Goal: Find contact information: Find contact information

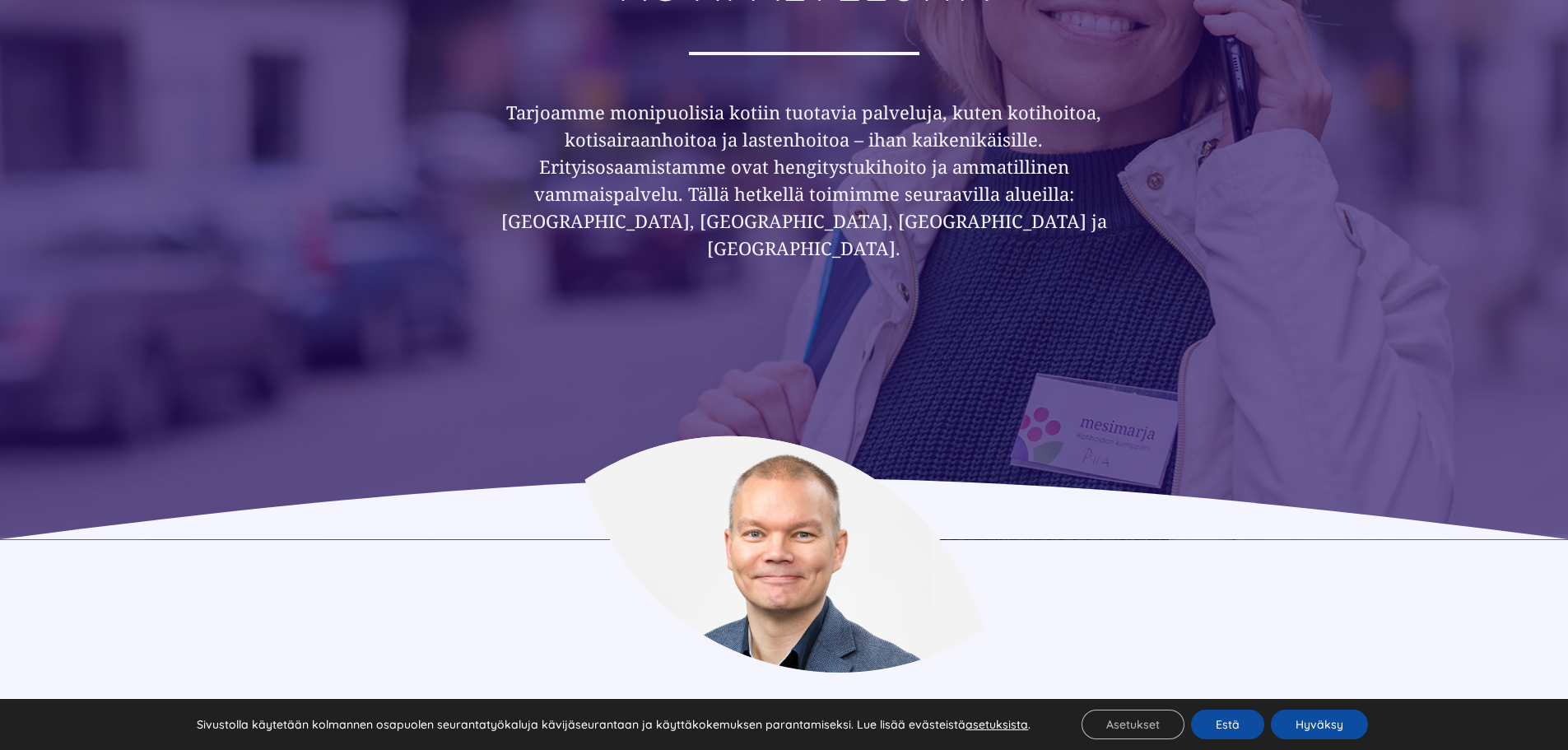
scroll to position [330, 0]
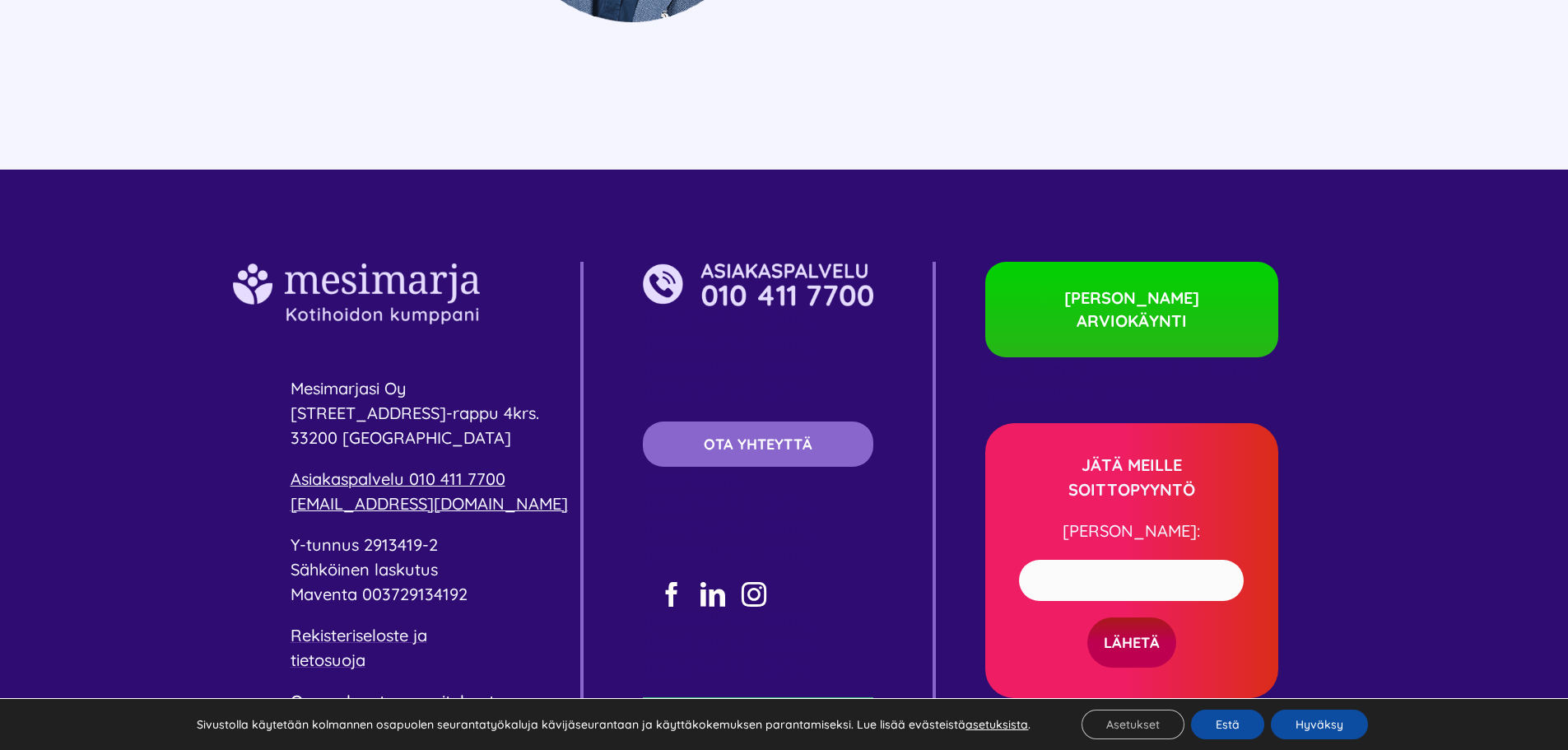
scroll to position [4690, 0]
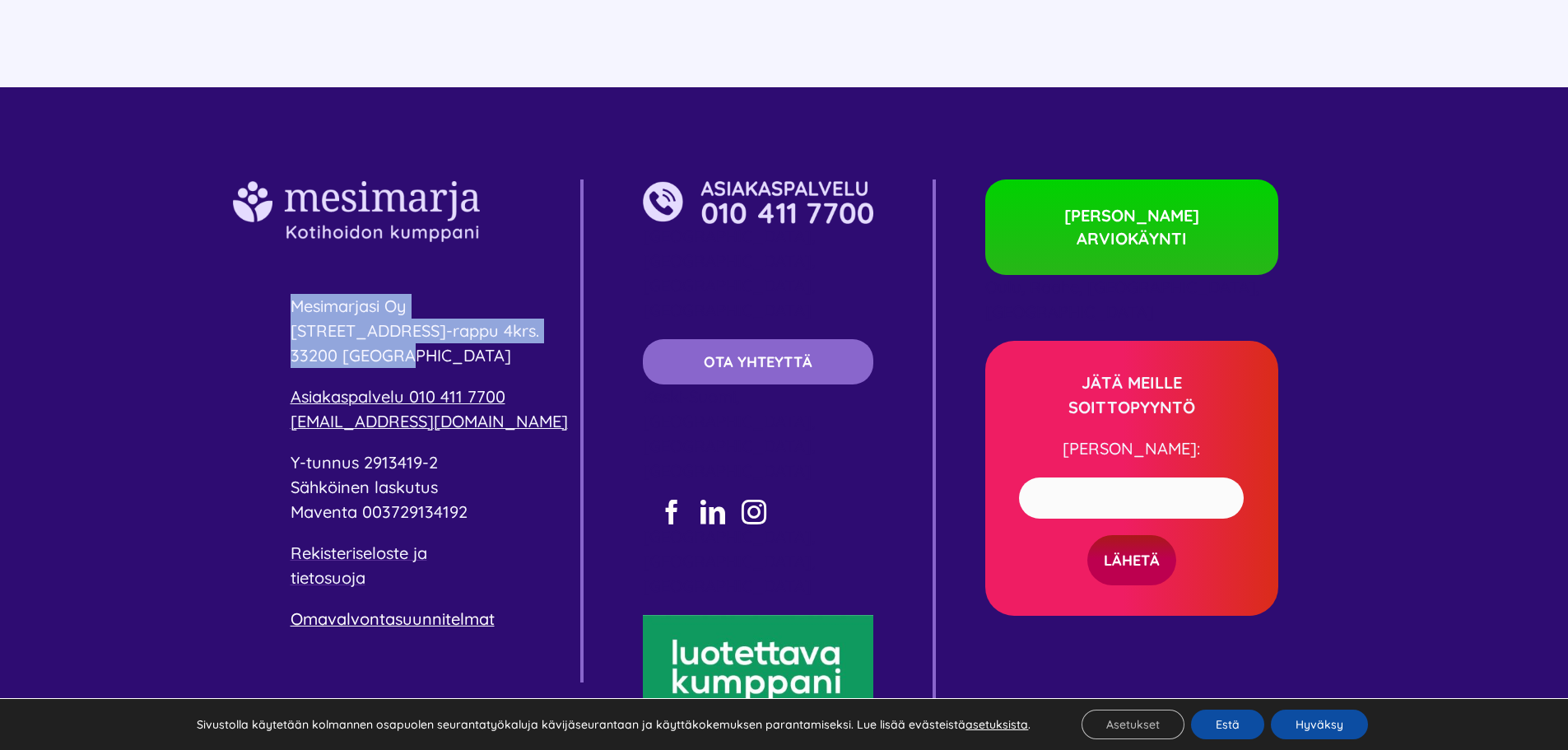
drag, startPoint x: 293, startPoint y: 258, endPoint x: 443, endPoint y: 311, distance: 159.1
click at [443, 311] on p "Mesimarjasi Oy [STREET_ADDRESS]" at bounding box center [436, 331] width 290 height 74
copy p "Mesimarjasi Oy [STREET_ADDRESS]"
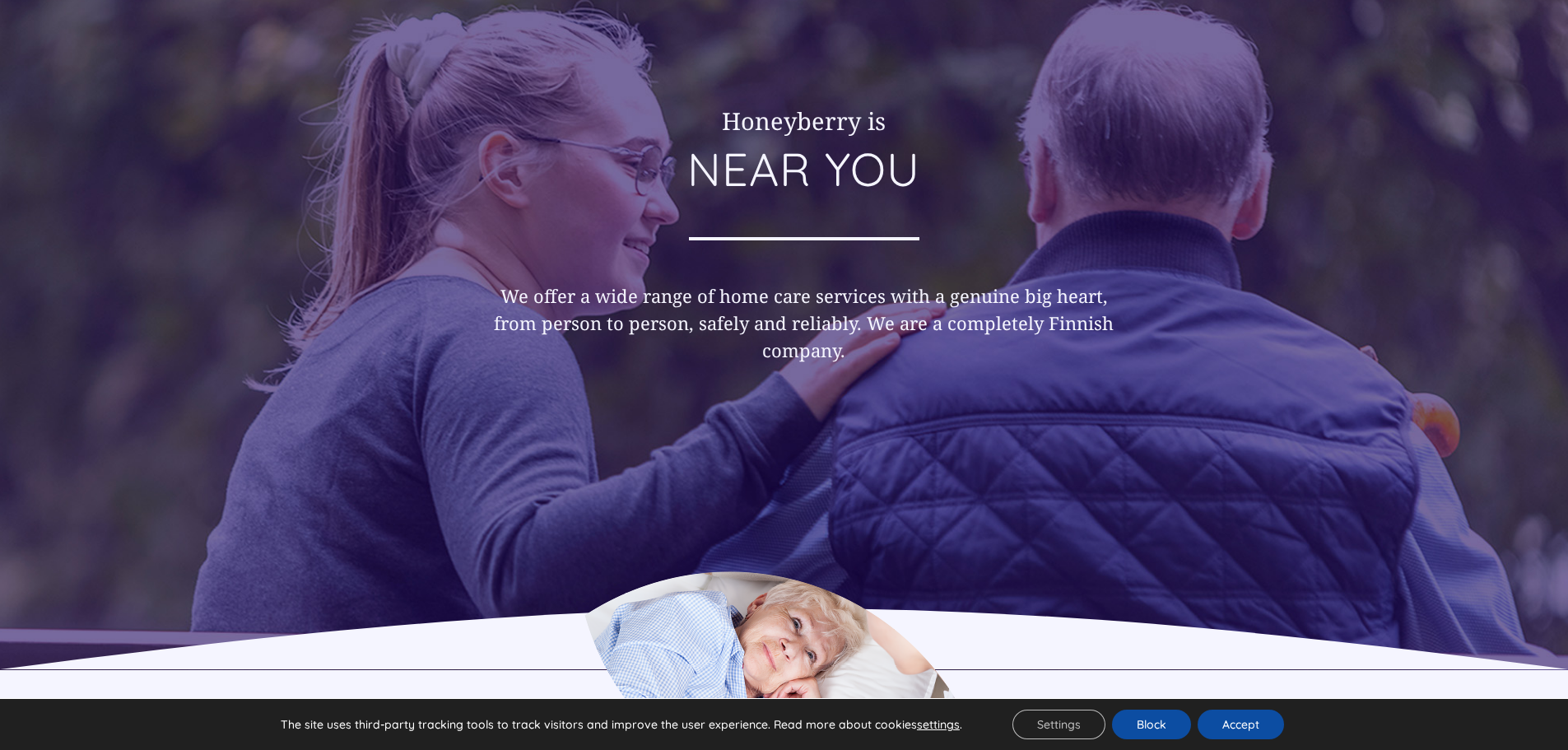
scroll to position [210, 0]
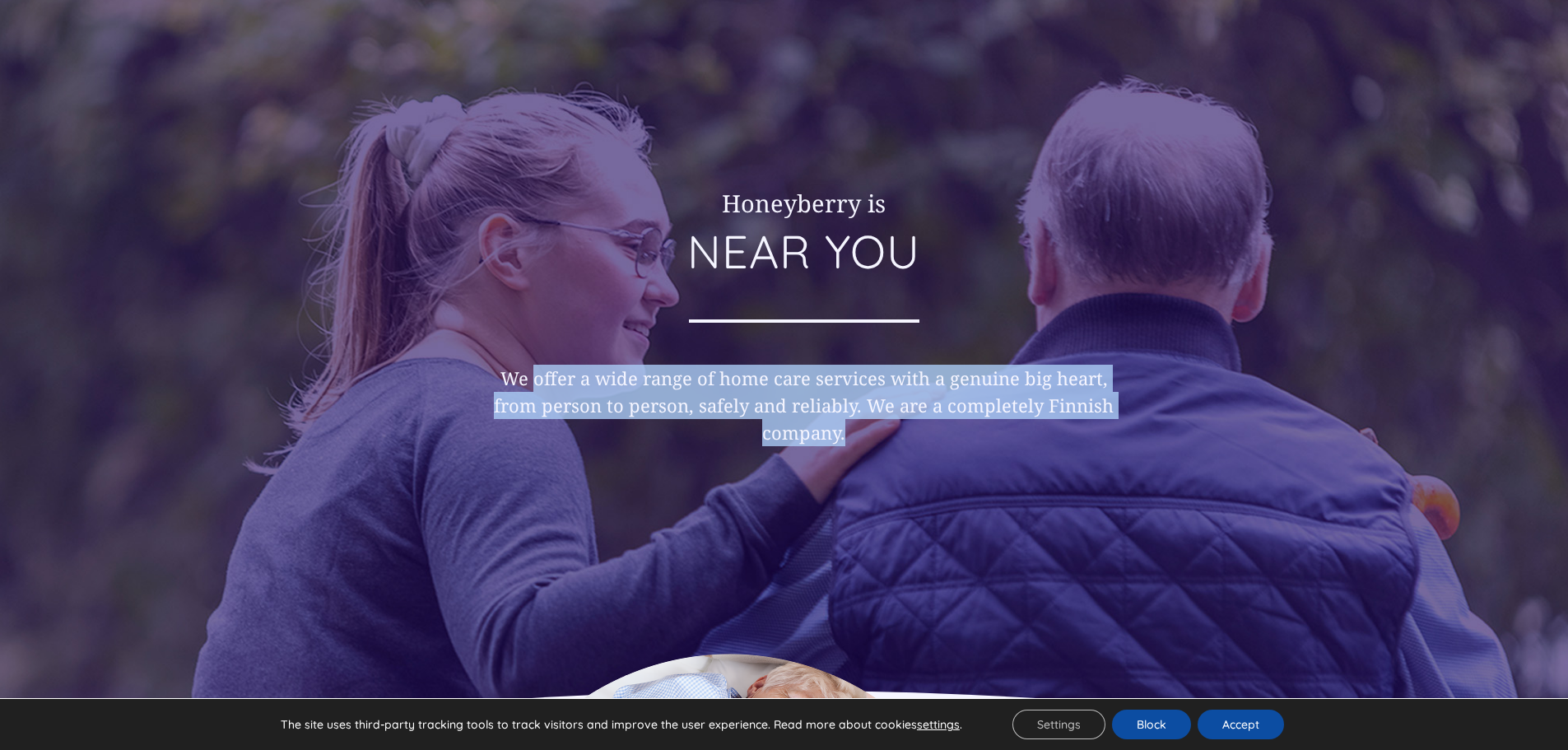
drag, startPoint x: 538, startPoint y: 379, endPoint x: 846, endPoint y: 434, distance: 312.9
click at [846, 434] on h3 "We offer a wide range of home care services with a genuine big heart, from pers…" at bounding box center [803, 405] width 632 height 81
copy font "offer a wide range of home care services with a genuine big heart, from person …"
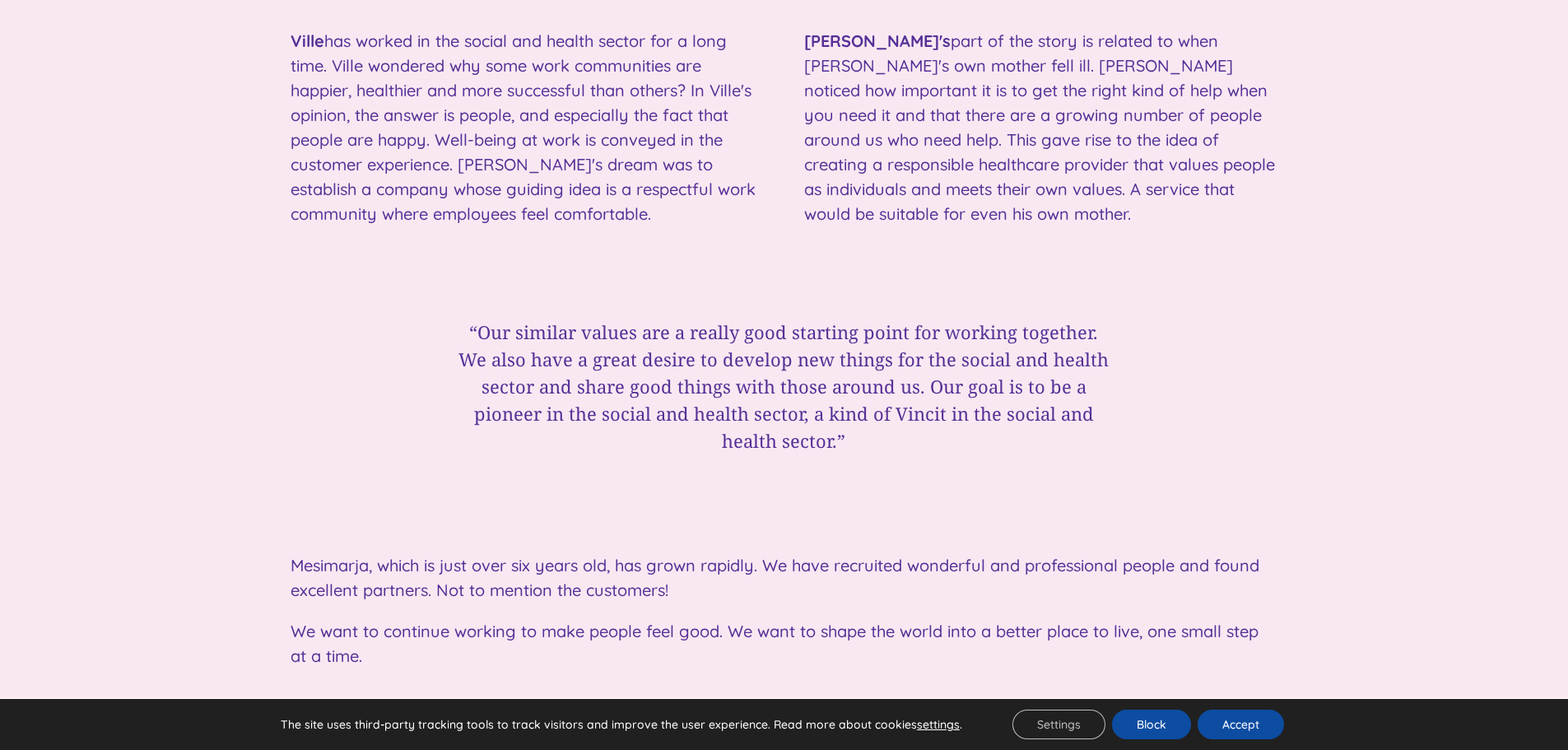
scroll to position [2596, 0]
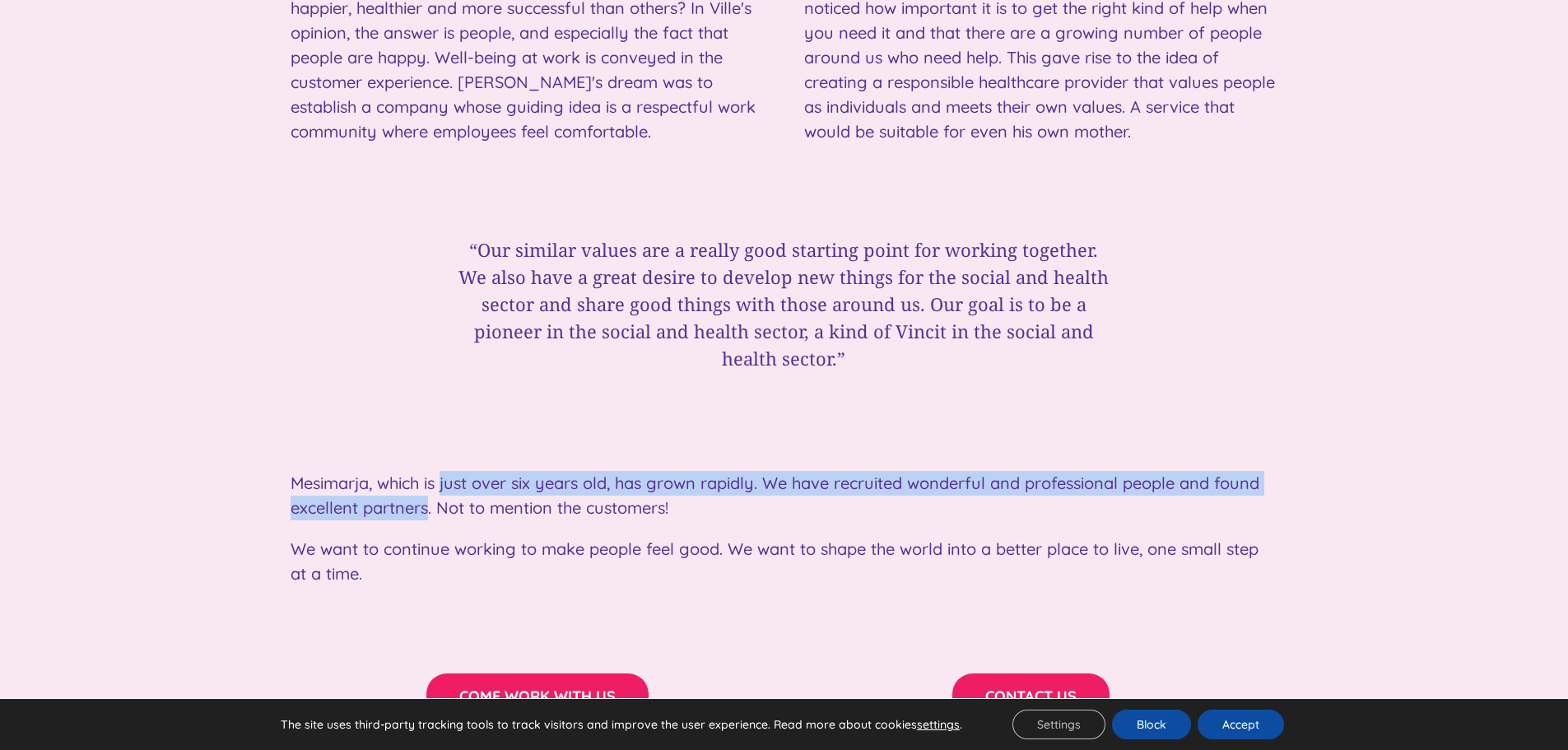
drag, startPoint x: 442, startPoint y: 433, endPoint x: 430, endPoint y: 453, distance: 23.3
click at [430, 473] on font "Mesimarja, which is just over six years old, has grown rapidly. We have recruit…" at bounding box center [775, 495] width 969 height 45
copy font "just over six years old, has grown rapidly. We have recruited wonderful and pro…"
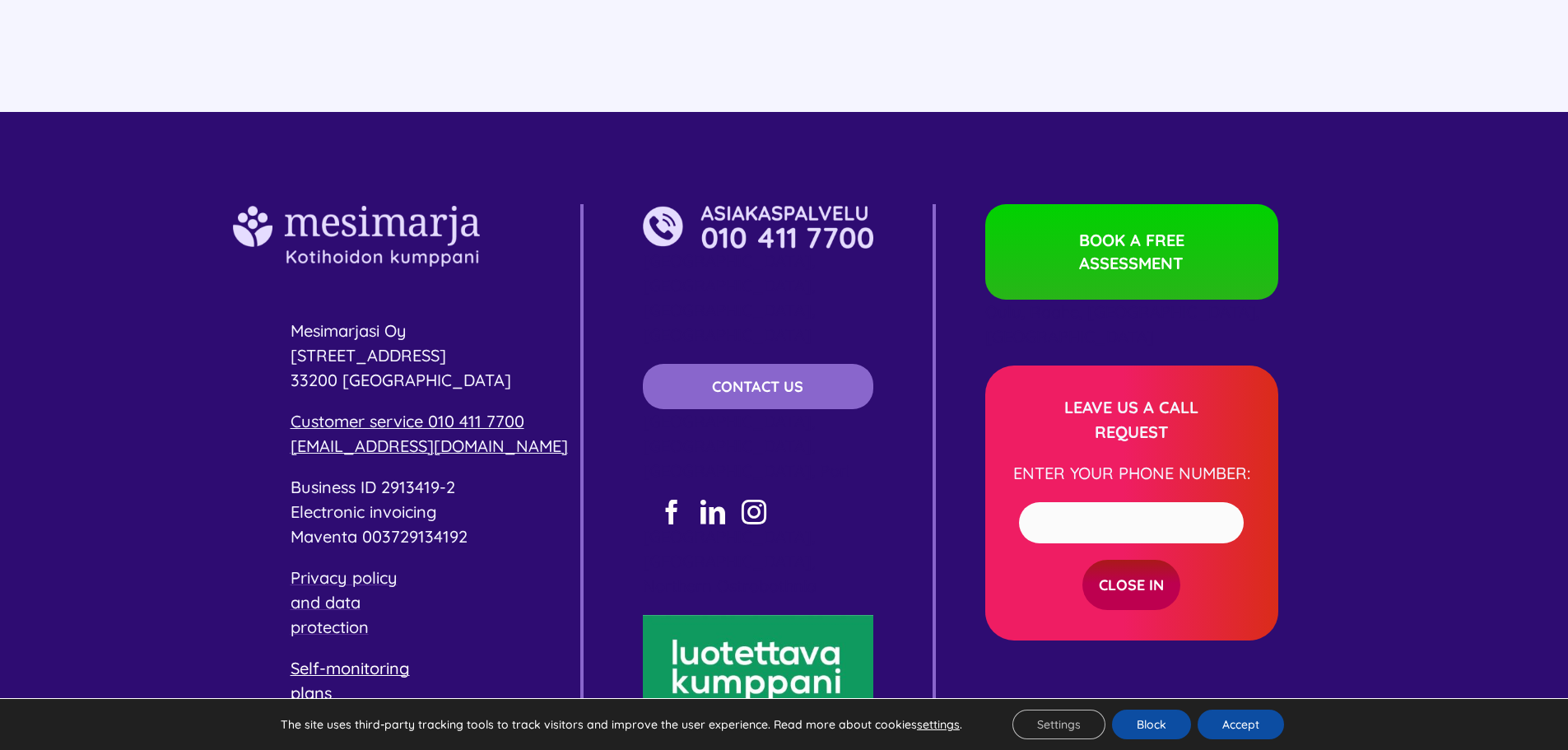
scroll to position [4890, 0]
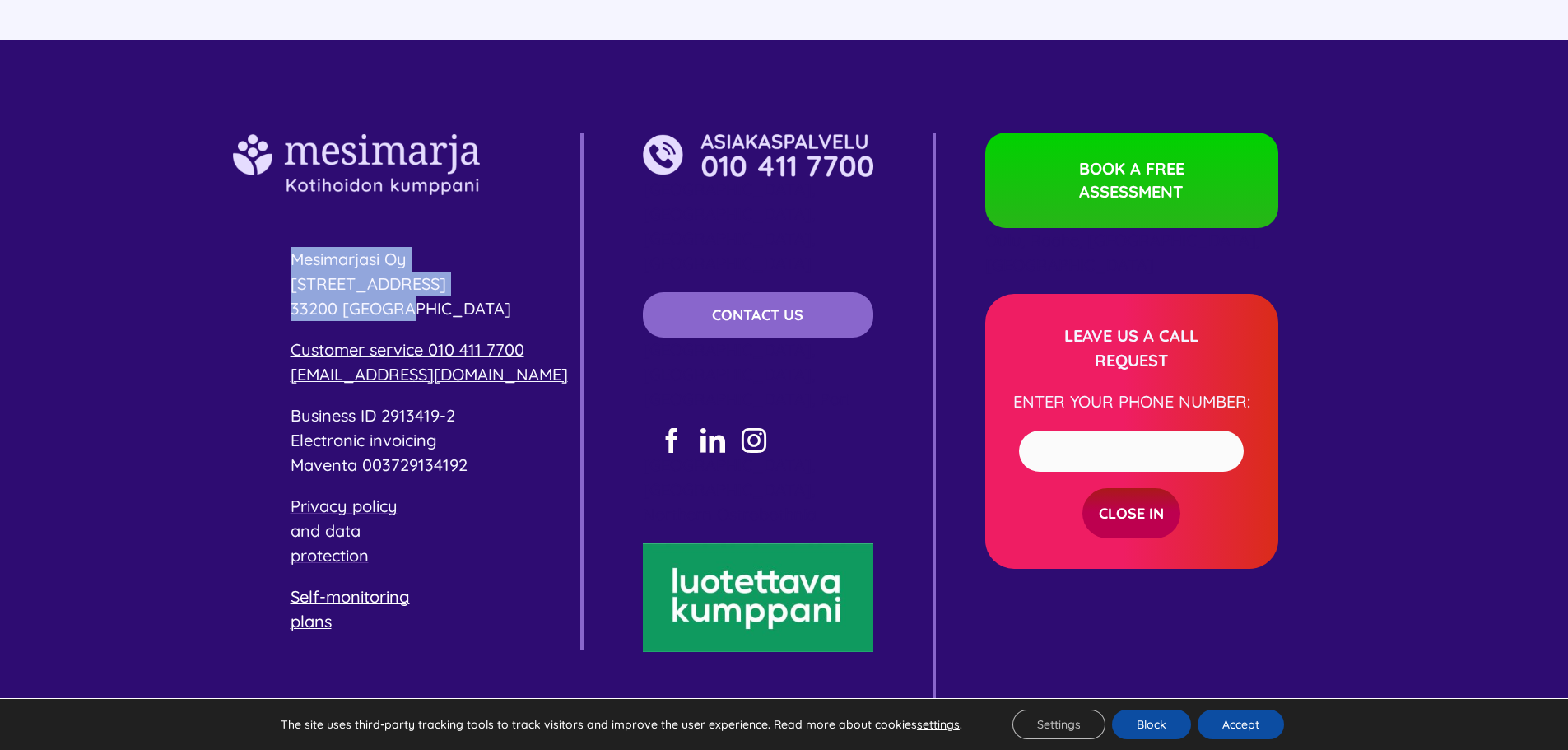
drag, startPoint x: 295, startPoint y: 210, endPoint x: 415, endPoint y: 285, distance: 141.5
click at [415, 285] on p "Mesimarjasi Oy Pyhäjärvenkatu 5 B-staircase 4th floor 33200 Tampere" at bounding box center [436, 284] width 290 height 74
copy p "Mesimarjasi Oy Pyhäjärvenkatu 5 B-staircase 4th floor 33200 Tampere"
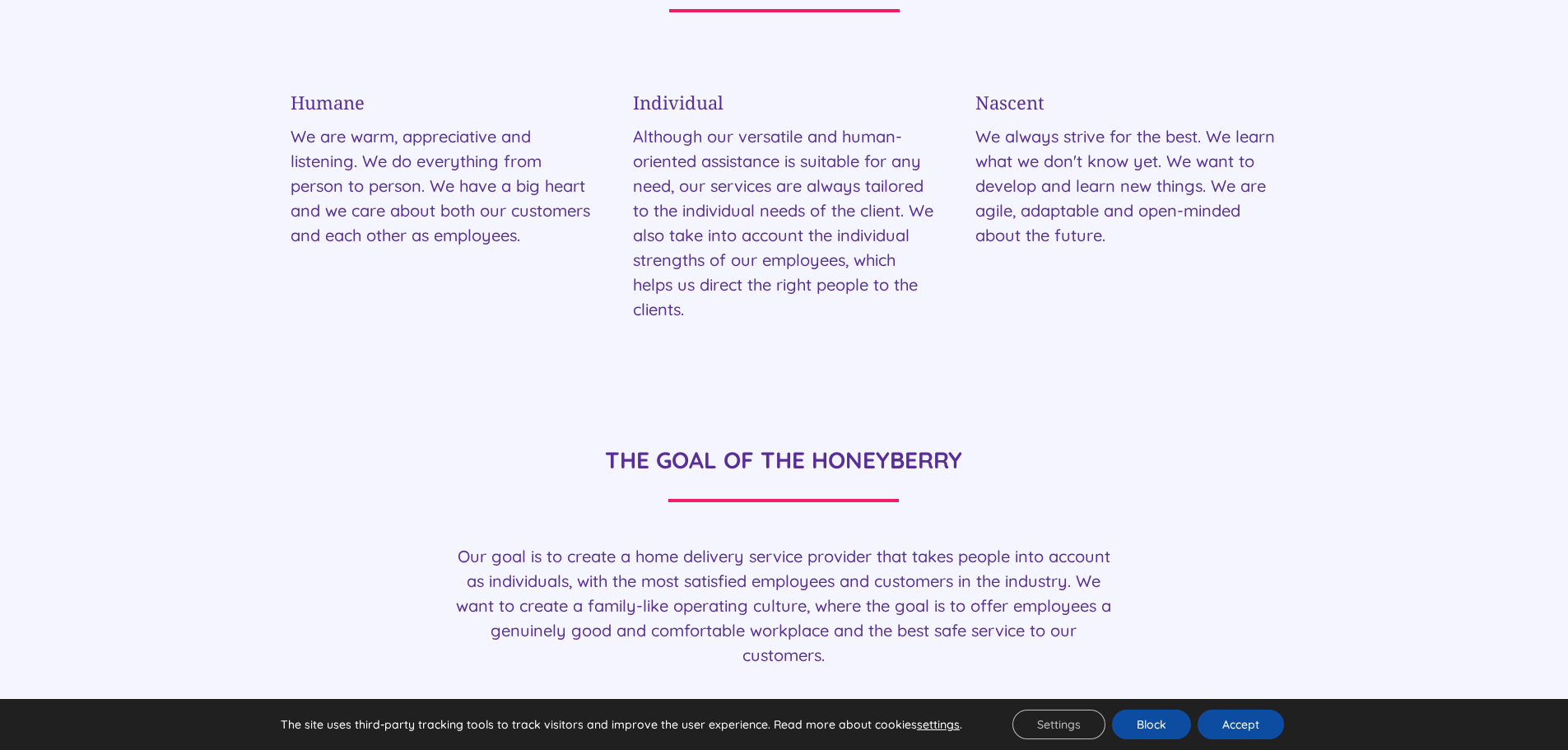
scroll to position [3655, 0]
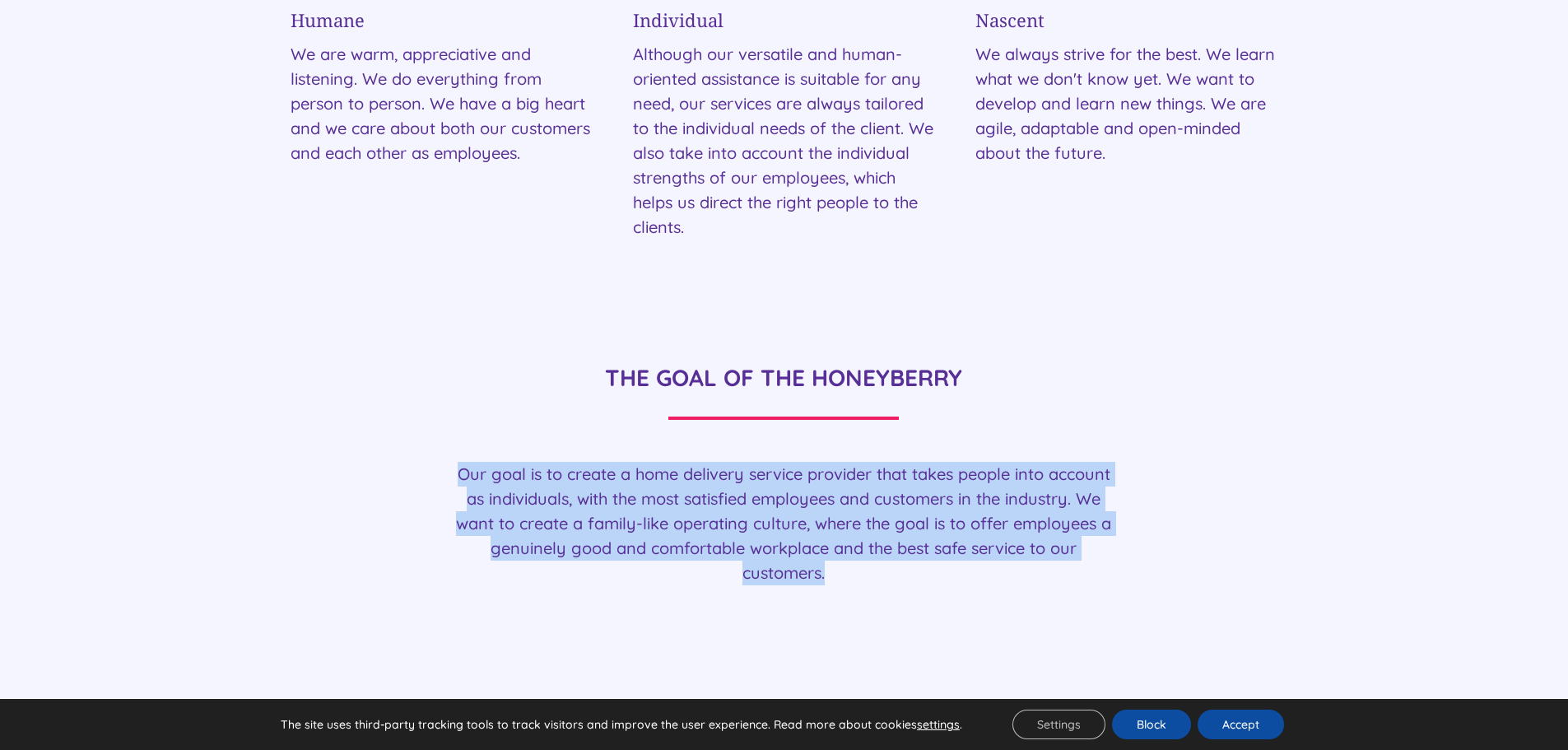
drag, startPoint x: 460, startPoint y: 431, endPoint x: 784, endPoint y: 495, distance: 330.3
click at [862, 524] on p "Our goal is to create a home delivery service provider that takes people into a…" at bounding box center [783, 524] width 658 height 124
copy font "Our goal is to create a home delivery service provider that takes people into a…"
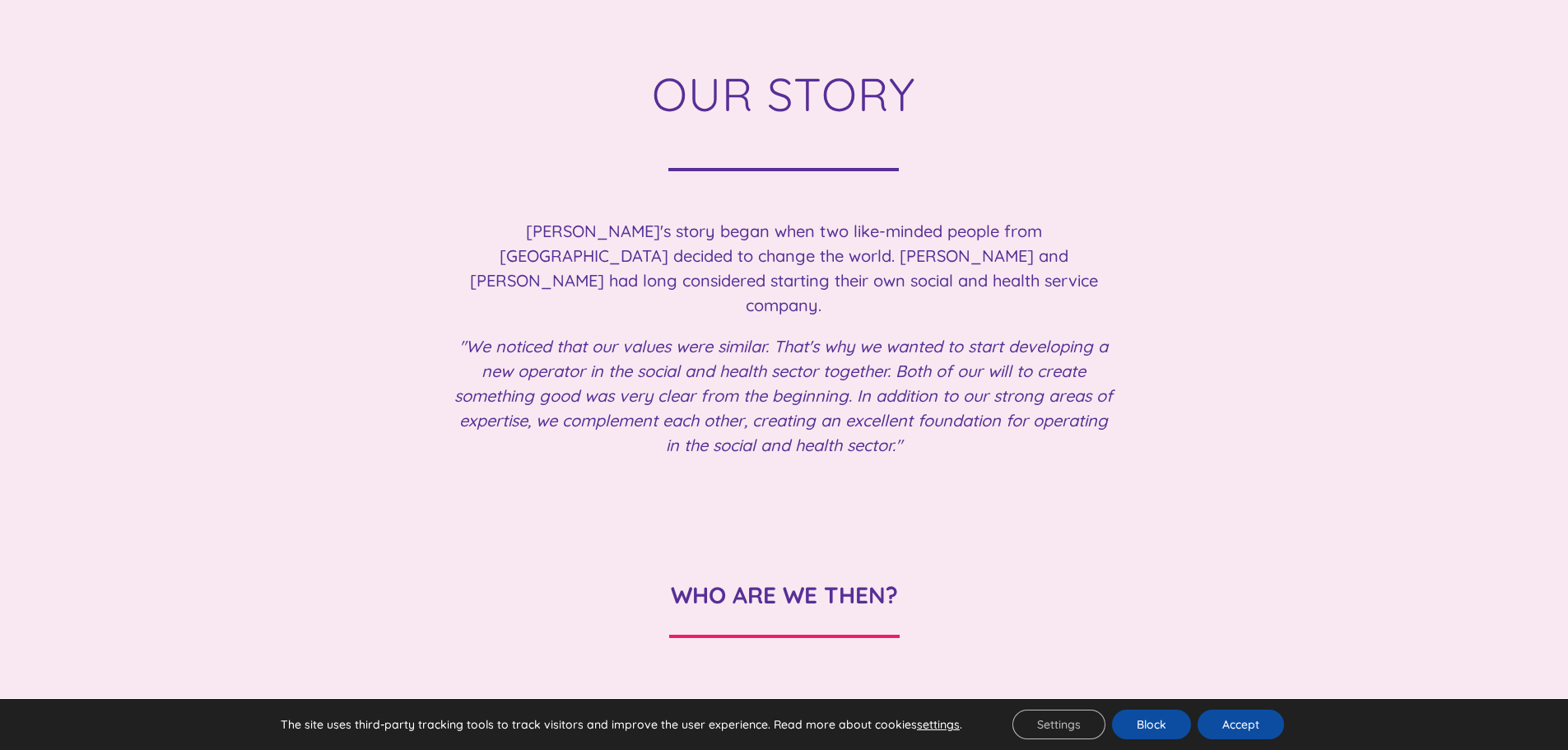
scroll to position [1763, 0]
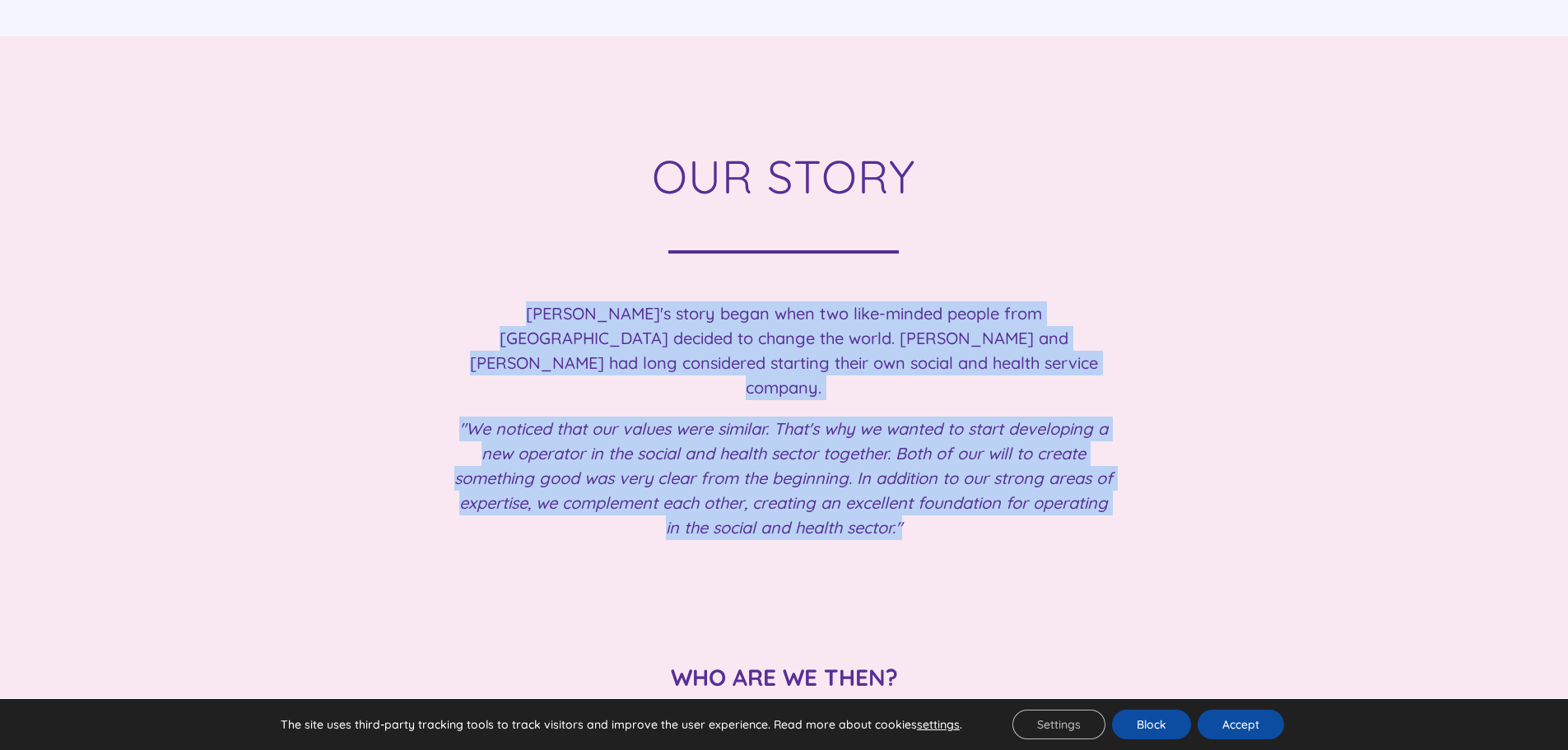
drag, startPoint x: 472, startPoint y: 289, endPoint x: 953, endPoint y: 477, distance: 516.4
click at [953, 477] on div "Mesimarja's story began when two like-minded people from Tampere decided to cha…" at bounding box center [783, 420] width 658 height 239
copy div "Mesimarja's story began when two like-minded people from Tampere decided to cha…"
